Goal: Find contact information: Find contact information

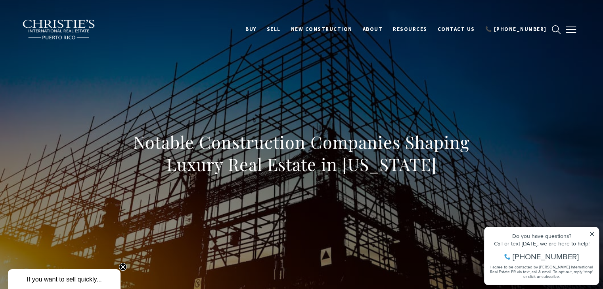
click at [568, 28] on button "button" at bounding box center [570, 29] width 21 height 23
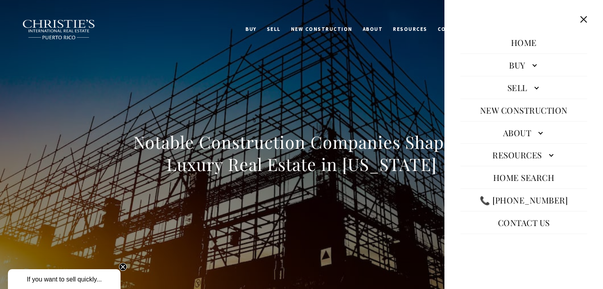
click at [545, 225] on link "Contact Us" at bounding box center [524, 222] width 60 height 19
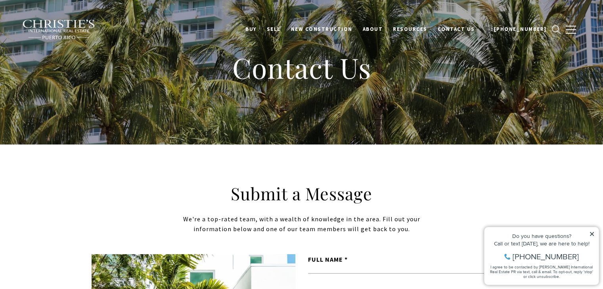
click at [23, 23] on img at bounding box center [59, 29] width 74 height 21
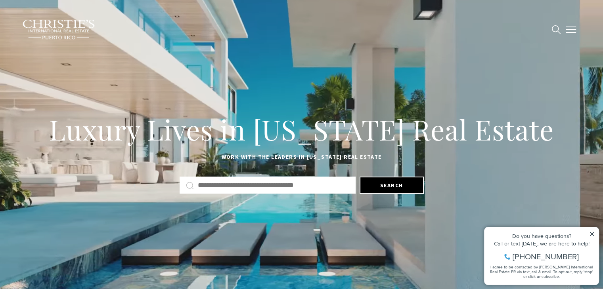
click at [572, 29] on button "button" at bounding box center [570, 29] width 21 height 23
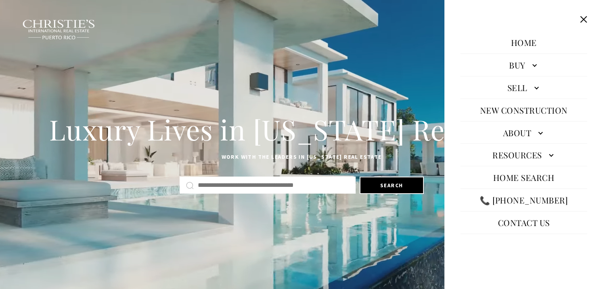
click at [548, 227] on link "Contact Us" at bounding box center [524, 222] width 60 height 19
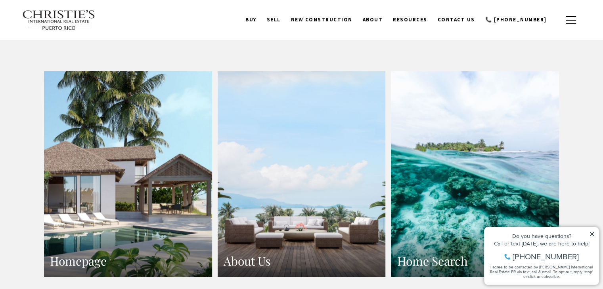
scroll to position [515, 0]
